Goal: Check status: Check status

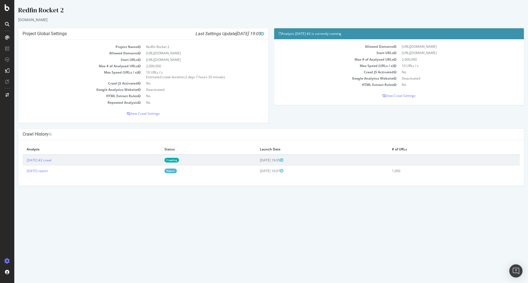
click at [179, 161] on link "Crawling" at bounding box center [171, 160] width 15 height 5
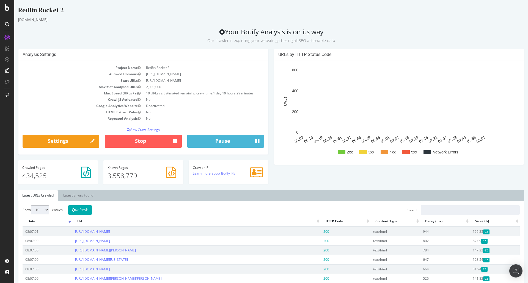
scroll to position [0, 0]
